Goal: Task Accomplishment & Management: Manage account settings

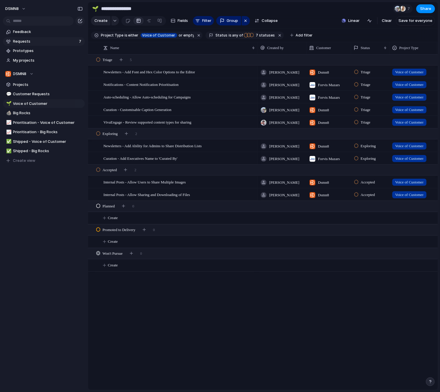
click at [61, 43] on span "Requests" at bounding box center [45, 42] width 64 height 6
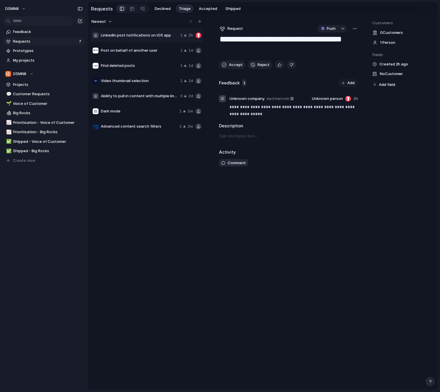
click at [140, 35] on span "LinkedIn post notifications on iOS app" at bounding box center [139, 35] width 77 height 6
click at [146, 55] on span "Delete" at bounding box center [149, 53] width 12 height 6
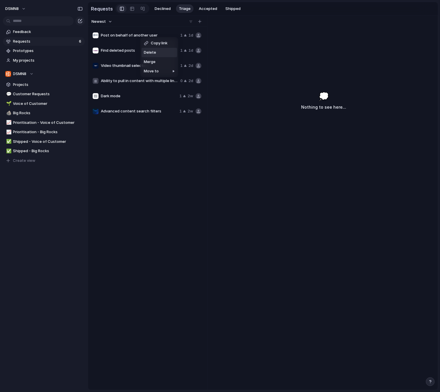
click at [158, 52] on li "Delete" at bounding box center [159, 52] width 36 height 9
